Goal: Transaction & Acquisition: Purchase product/service

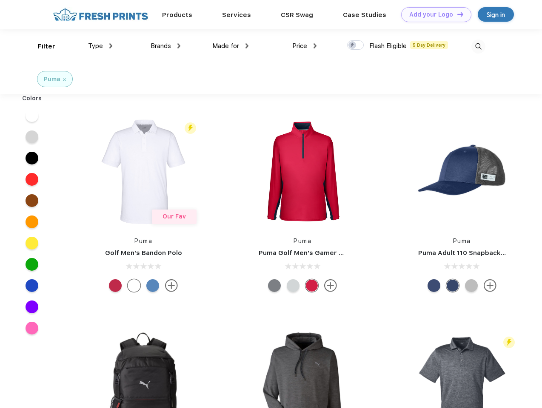
scroll to position [0, 0]
click at [433, 14] on link "Add your Logo Design Tool" at bounding box center [436, 14] width 70 height 15
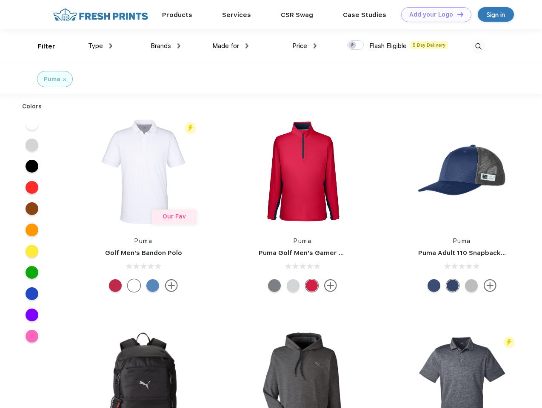
click at [0, 0] on div "Design Tool" at bounding box center [0, 0] width 0 height 0
click at [456, 14] on link "Add your Logo Design Tool" at bounding box center [436, 14] width 70 height 15
click at [41, 46] on div "Filter" at bounding box center [46, 47] width 17 height 10
click at [100, 46] on span "Type" at bounding box center [95, 46] width 15 height 8
click at [165, 46] on span "Brands" at bounding box center [161, 46] width 20 height 8
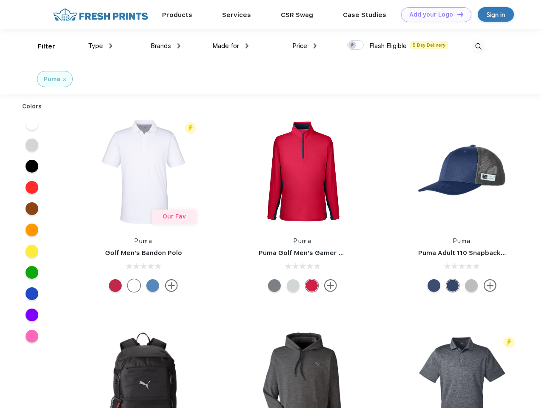
click at [231, 46] on span "Made for" at bounding box center [225, 46] width 27 height 8
click at [305, 46] on span "Price" at bounding box center [299, 46] width 15 height 8
click at [356, 46] on div at bounding box center [355, 44] width 17 height 9
click at [353, 46] on input "checkbox" at bounding box center [350, 43] width 6 height 6
click at [478, 46] on img at bounding box center [478, 47] width 14 height 14
